Goal: Information Seeking & Learning: Find specific fact

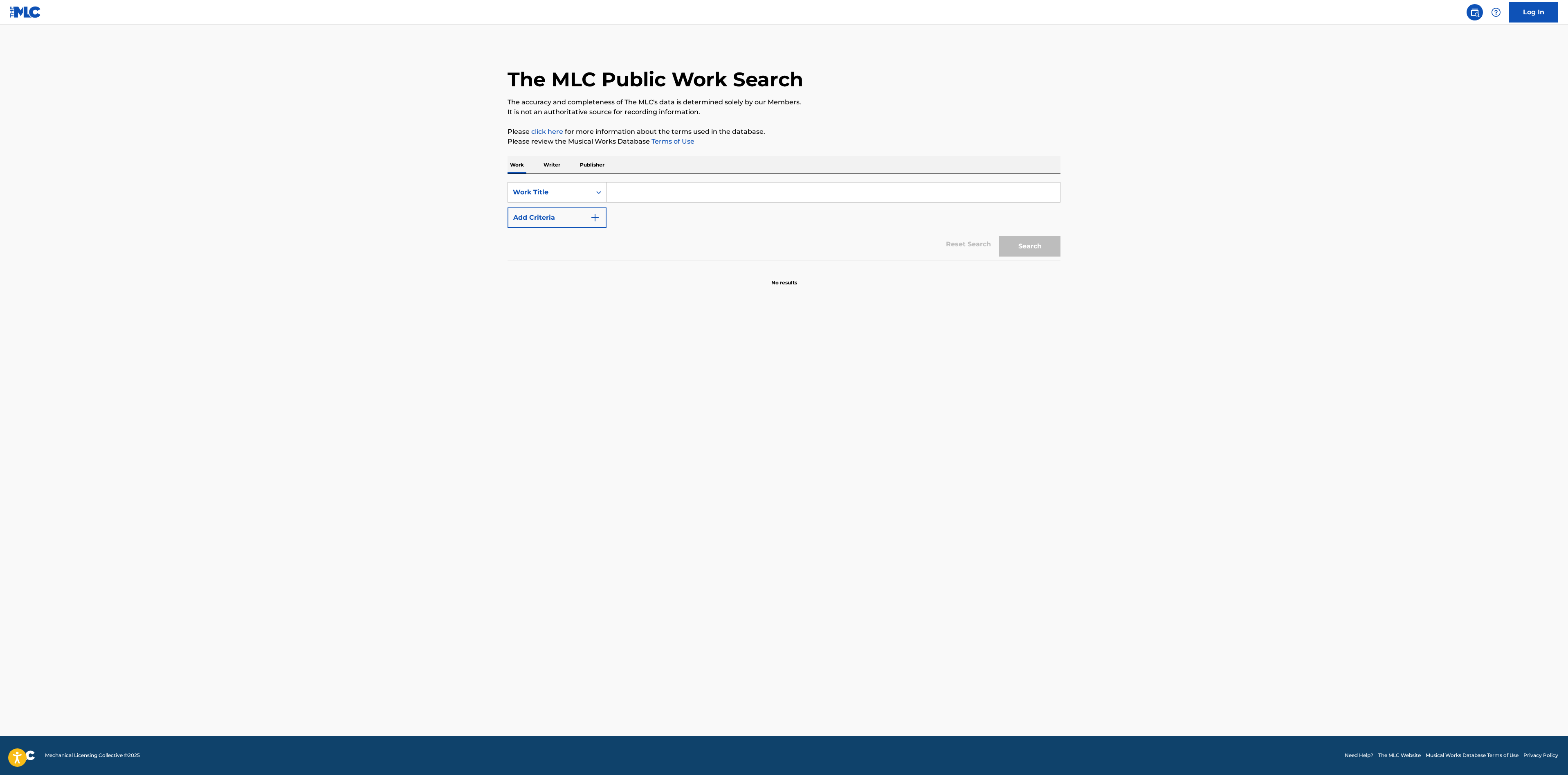
click at [679, 197] on input "Search Form" at bounding box center [833, 192] width 453 height 19
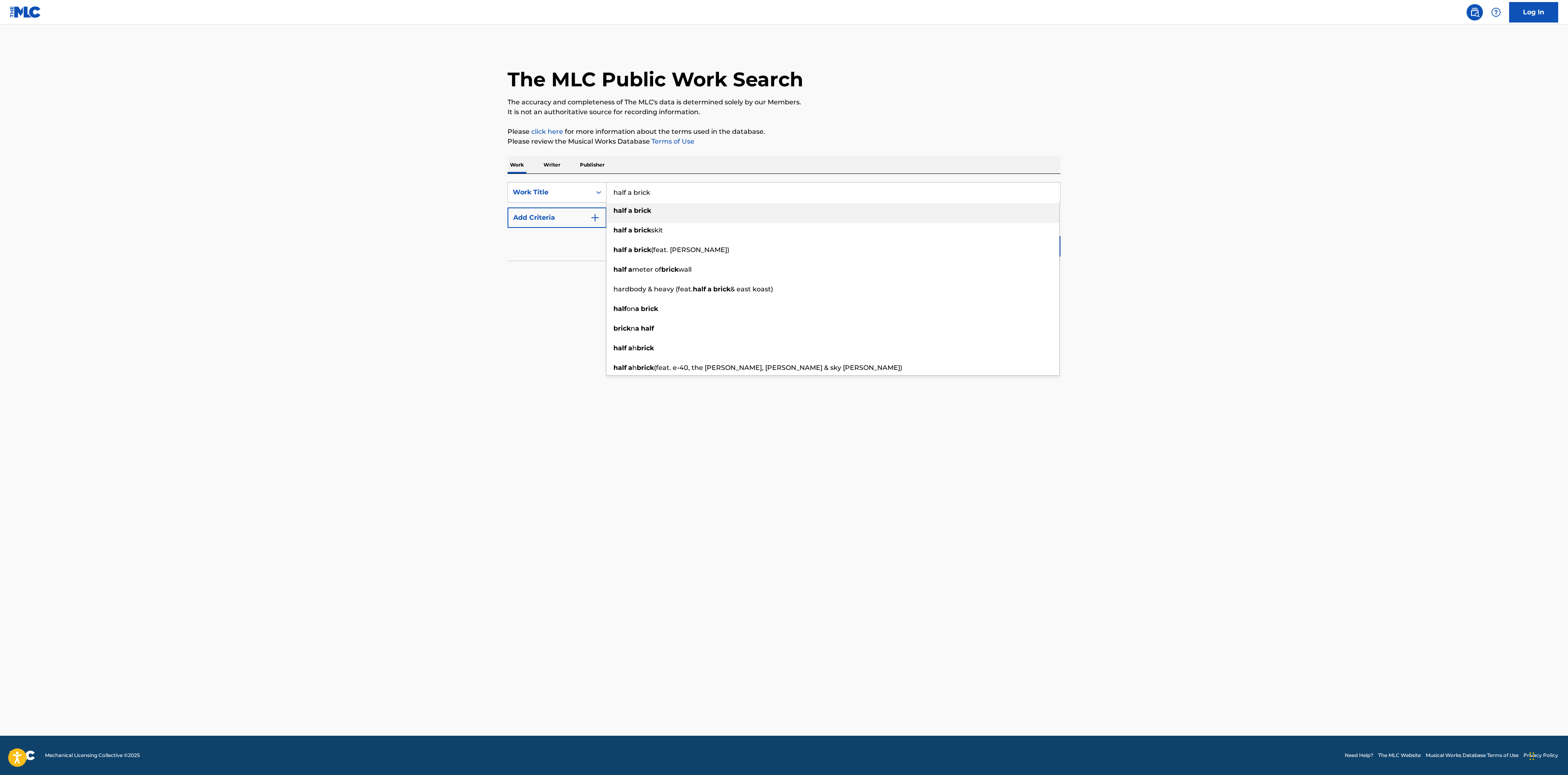
type input "half a brick"
click at [654, 209] on div "half a brick" at bounding box center [833, 211] width 453 height 15
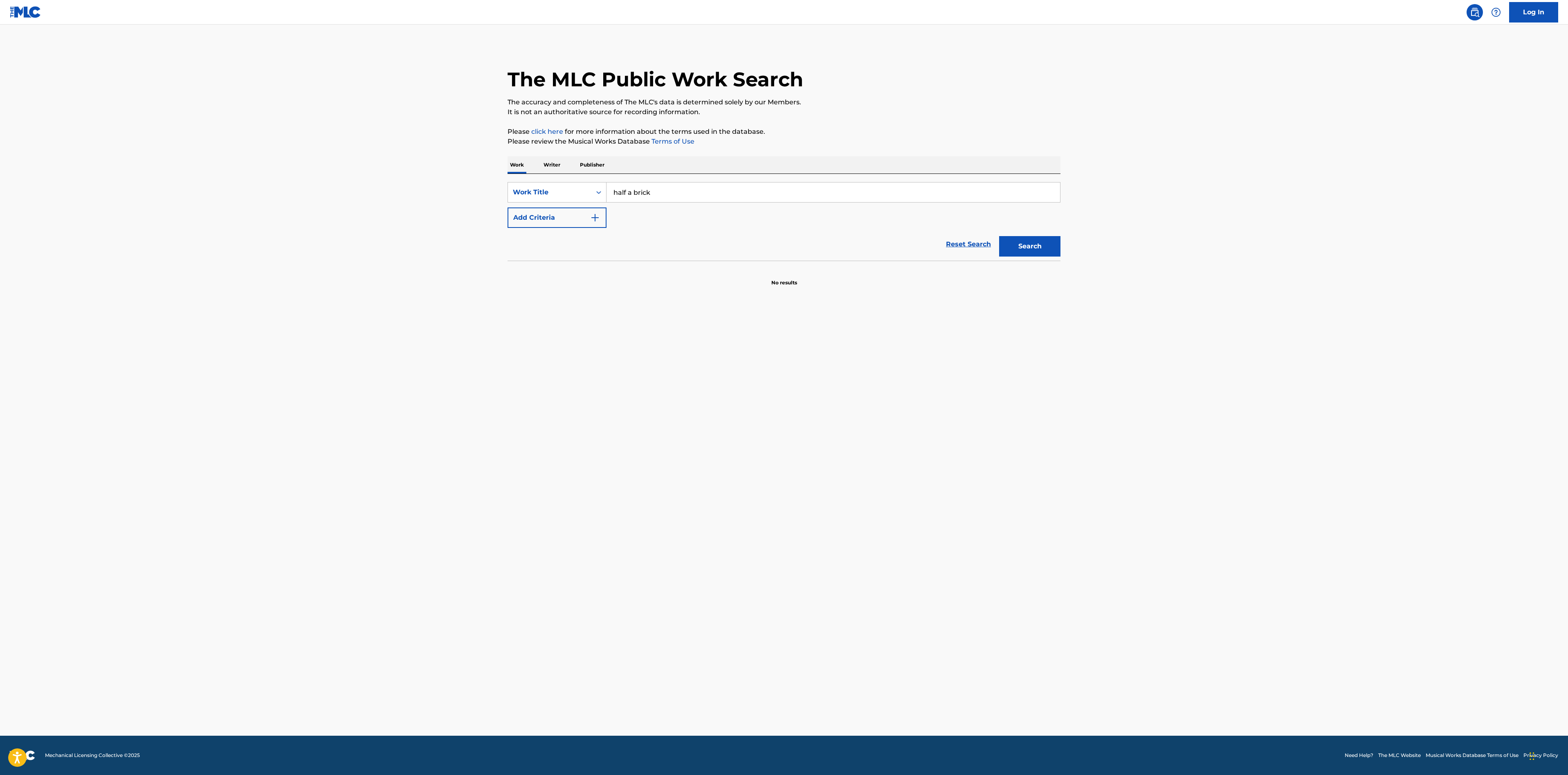
click at [588, 216] on button "Add Criteria" at bounding box center [557, 218] width 99 height 21
click at [648, 216] on input "Search Form" at bounding box center [825, 217] width 438 height 19
type input "[PERSON_NAME]"
click at [999, 261] on button "Search" at bounding box center [1029, 272] width 61 height 21
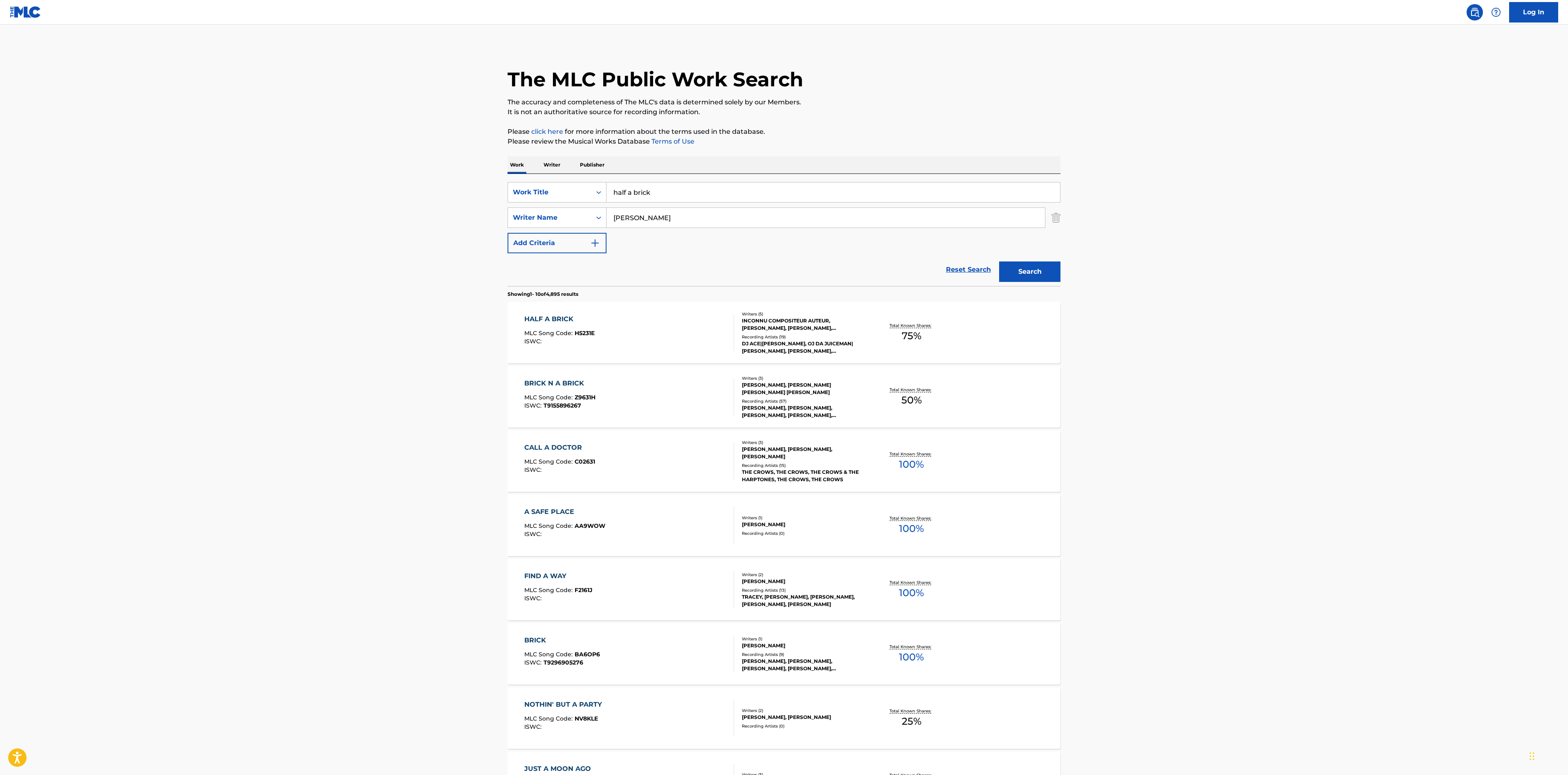
click at [396, 477] on main "The MLC Public Work Search The accuracy and completeness of The MLC's data is d…" at bounding box center [784, 506] width 1568 height 963
click at [696, 336] on div "HALF A BRICK MLC Song Code : H5231E ISWC :" at bounding box center [629, 332] width 210 height 37
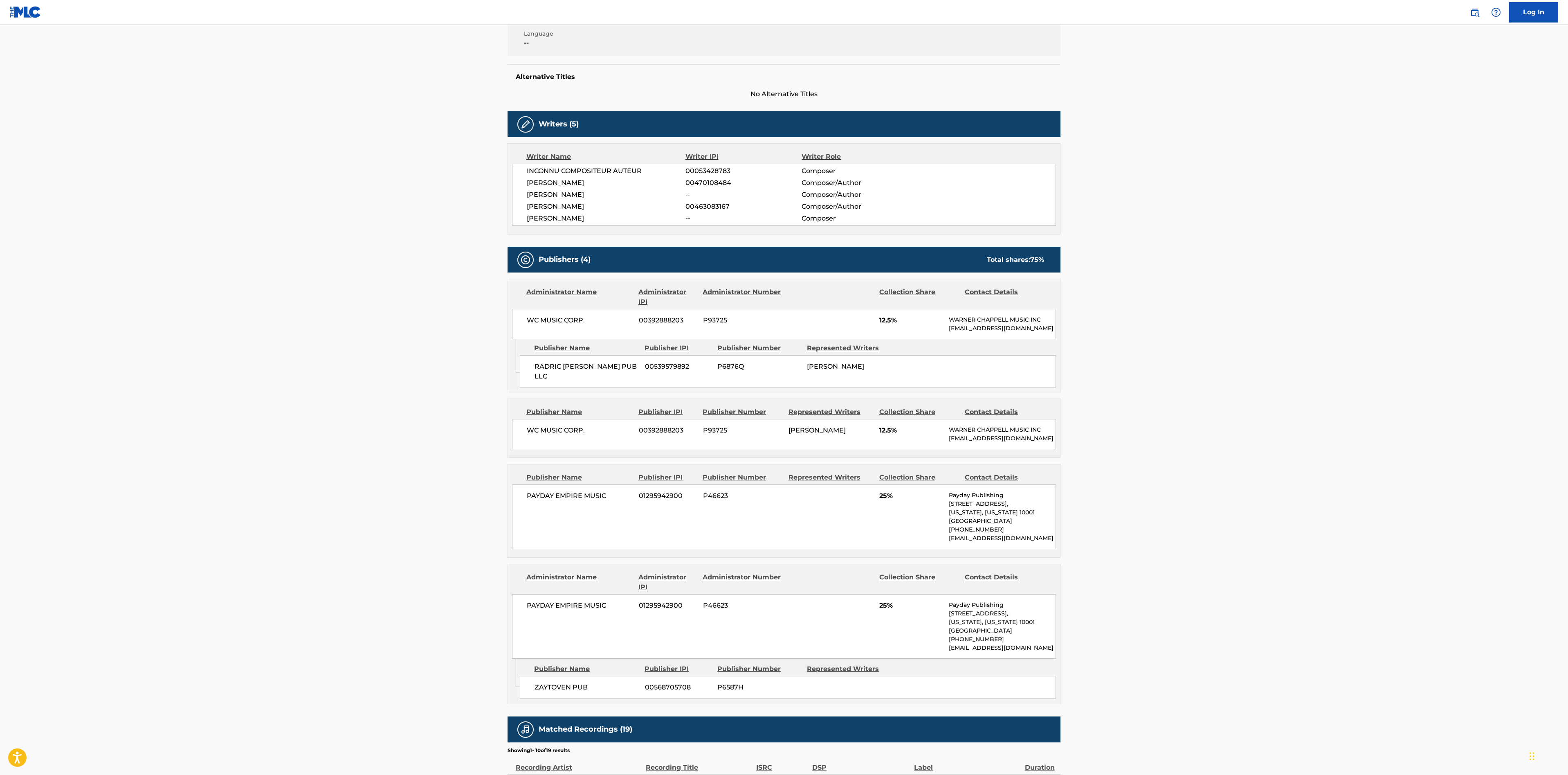
scroll to position [157, 0]
